Goal: Navigation & Orientation: Find specific page/section

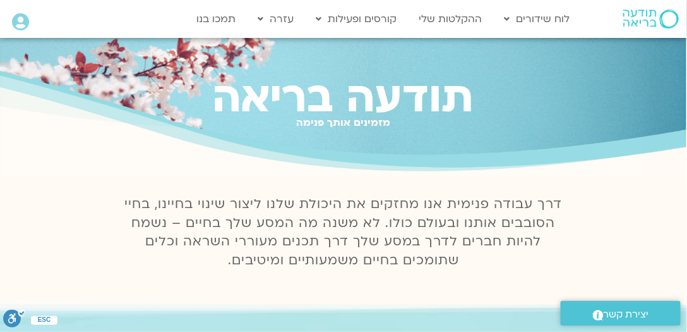
click at [19, 20] on icon at bounding box center [20, 22] width 17 height 18
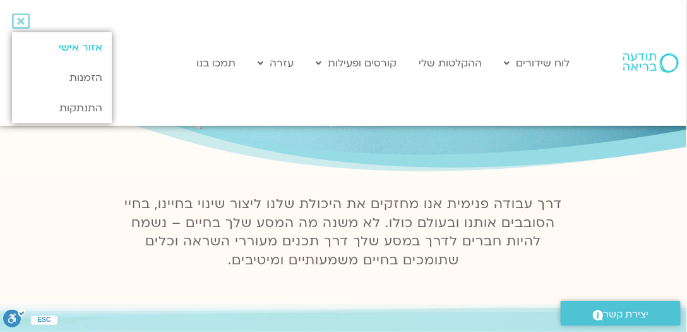
click at [94, 49] on link "אזור אישי" at bounding box center [62, 47] width 100 height 30
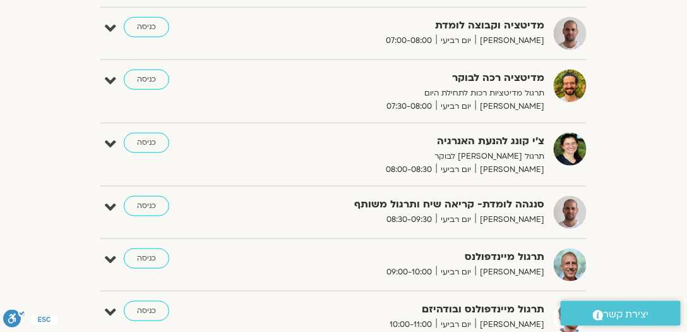
scroll to position [285, 0]
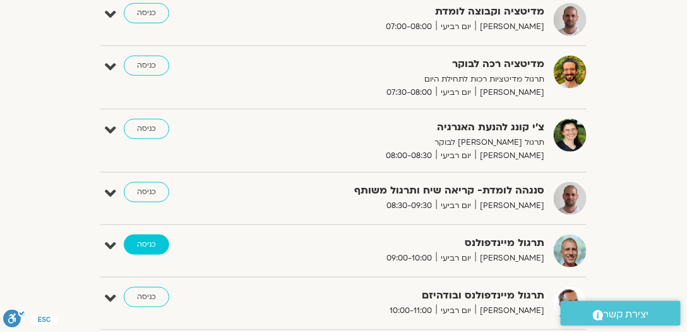
click at [142, 243] on link "כניסה" at bounding box center [146, 244] width 45 height 20
